Goal: Obtain resource: Download file/media

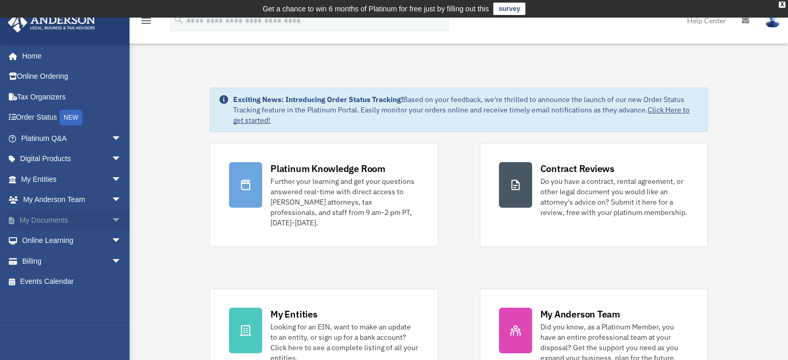
click at [63, 223] on link "My Documents arrow_drop_down" at bounding box center [72, 220] width 130 height 21
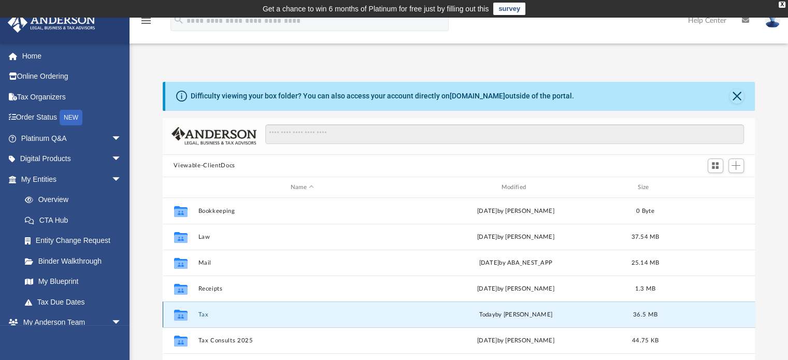
click at [205, 315] on button "Tax" at bounding box center [302, 315] width 209 height 7
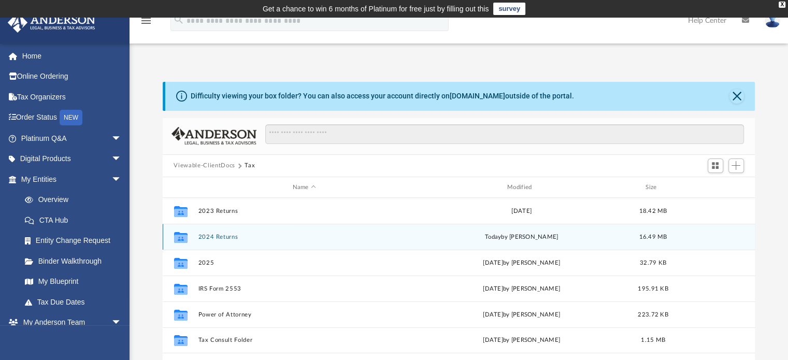
click at [211, 236] on button "2024 Returns" at bounding box center [304, 237] width 213 height 7
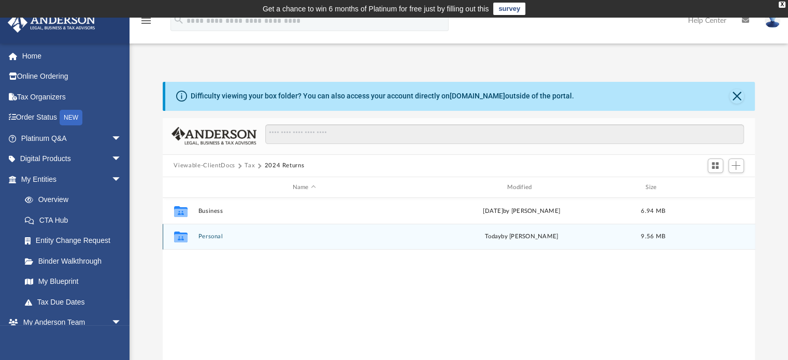
click at [211, 236] on button "Personal" at bounding box center [304, 237] width 213 height 7
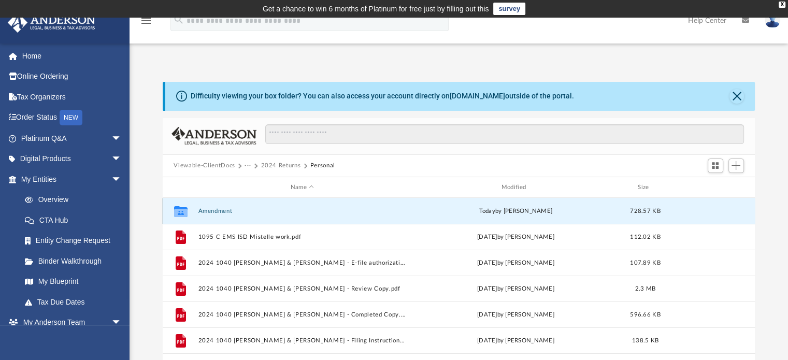
click at [213, 208] on button "Amendment" at bounding box center [302, 211] width 209 height 7
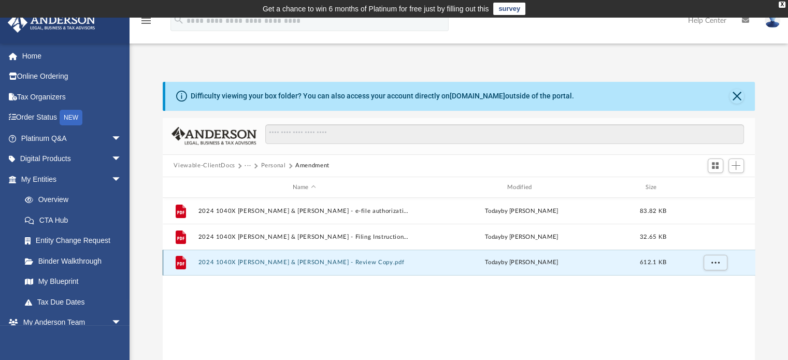
click at [271, 262] on button "2024 1040X [PERSON_NAME] & [PERSON_NAME] - Review Copy.pdf" at bounding box center [304, 263] width 213 height 7
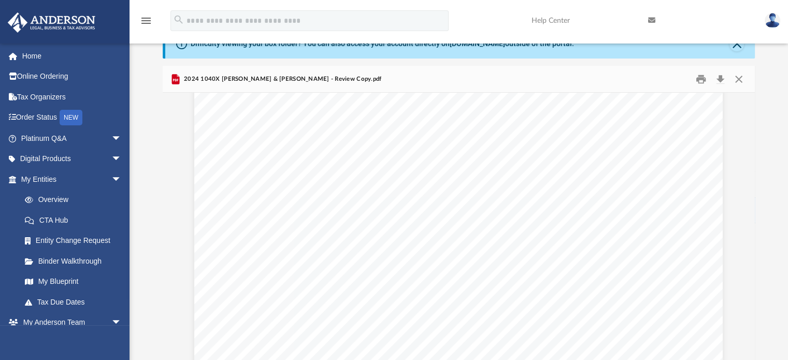
scroll to position [19511, 0]
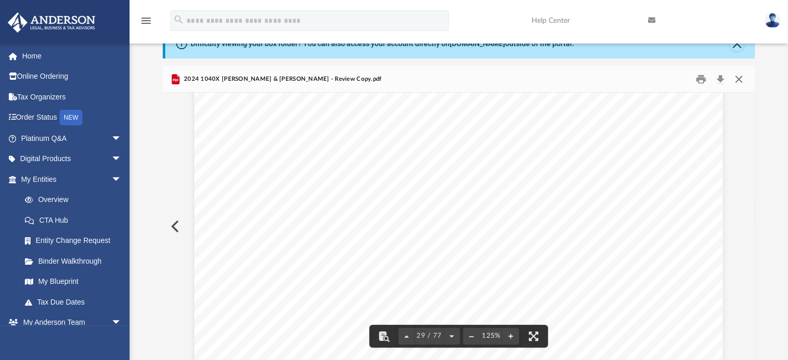
click at [740, 75] on button "Close" at bounding box center [739, 79] width 19 height 16
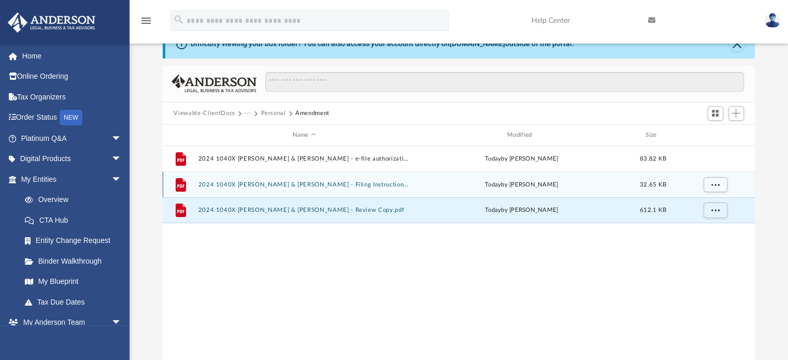
click at [340, 184] on button "2024 1040X [PERSON_NAME] & [PERSON_NAME] - Filing Instructions.pdf" at bounding box center [304, 184] width 213 height 7
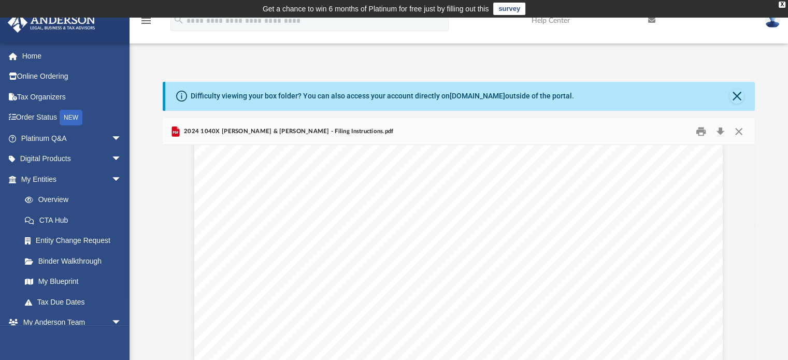
scroll to position [0, 0]
click at [737, 132] on button "Close" at bounding box center [739, 131] width 19 height 16
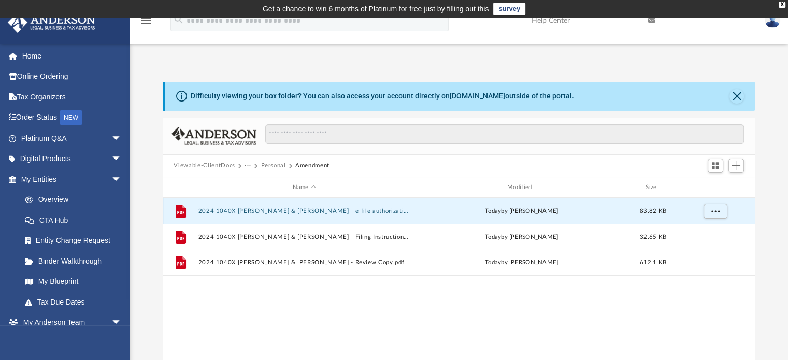
click at [372, 212] on button "2024 1040X [PERSON_NAME] & [PERSON_NAME] - e-file authorization - please sign.p…" at bounding box center [304, 211] width 213 height 7
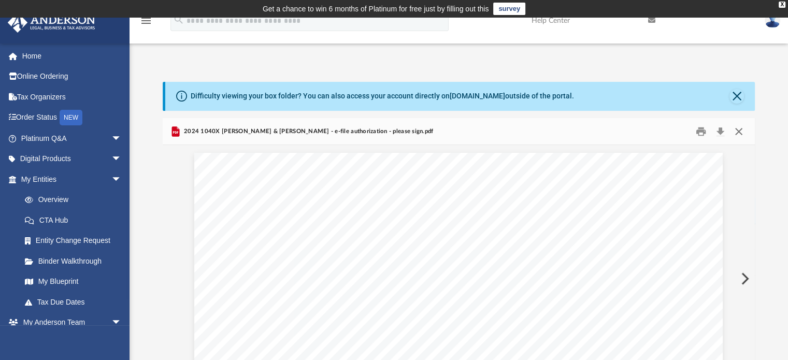
click at [743, 128] on button "Close" at bounding box center [739, 131] width 19 height 16
